Goal: Information Seeking & Learning: Learn about a topic

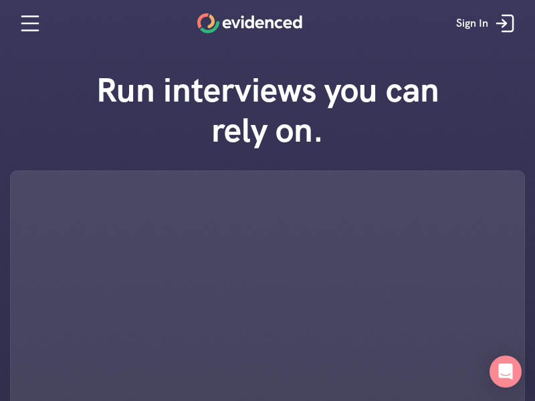
scroll to position [401, 0]
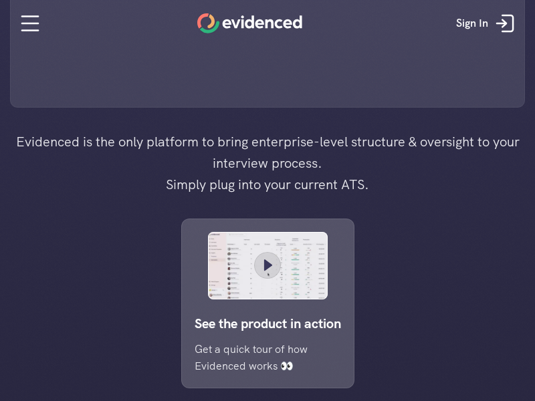
scroll to position [26, 0]
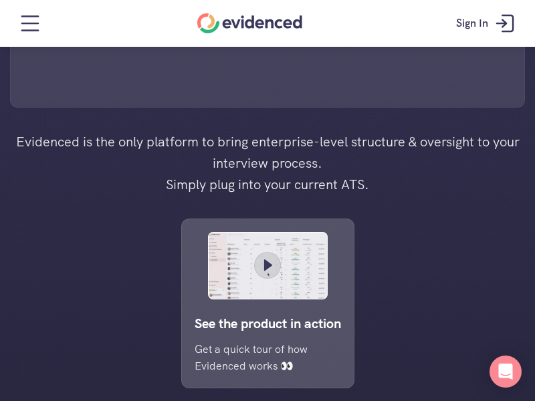
scroll to position [47, 0]
